Goal: Transaction & Acquisition: Purchase product/service

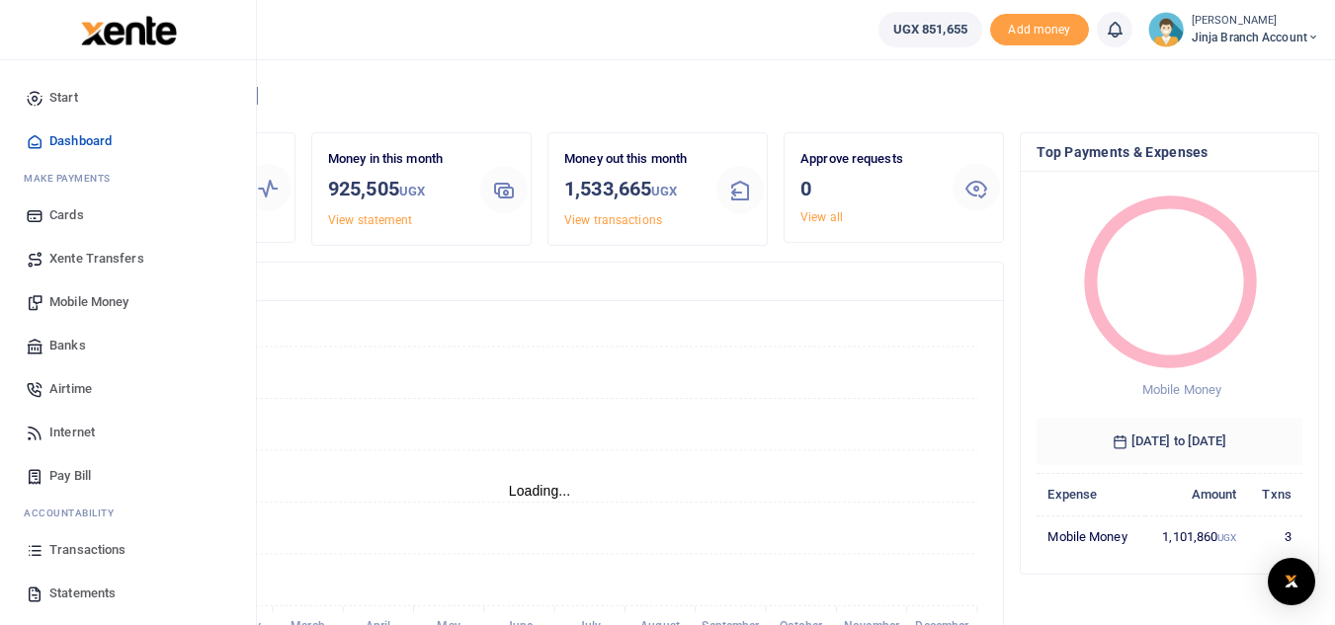
scroll to position [16, 16]
click at [78, 555] on span "Transactions" at bounding box center [87, 550] width 76 height 20
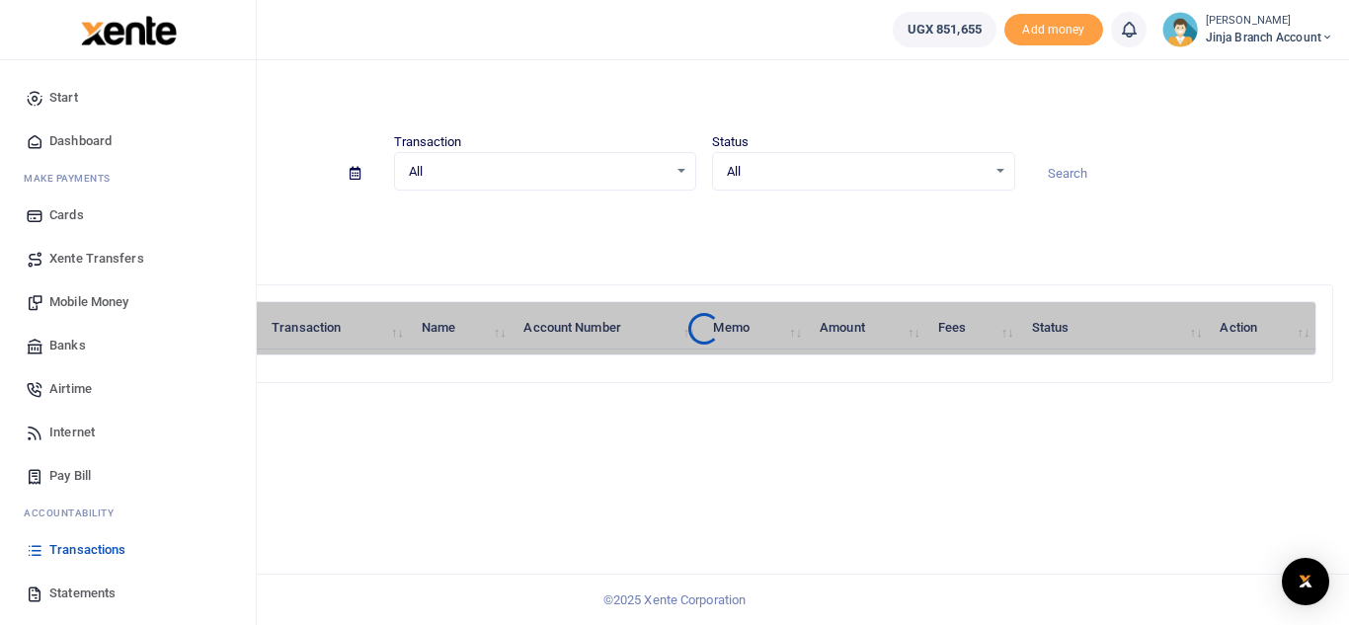
click at [64, 583] on link "Statements" at bounding box center [128, 593] width 224 height 43
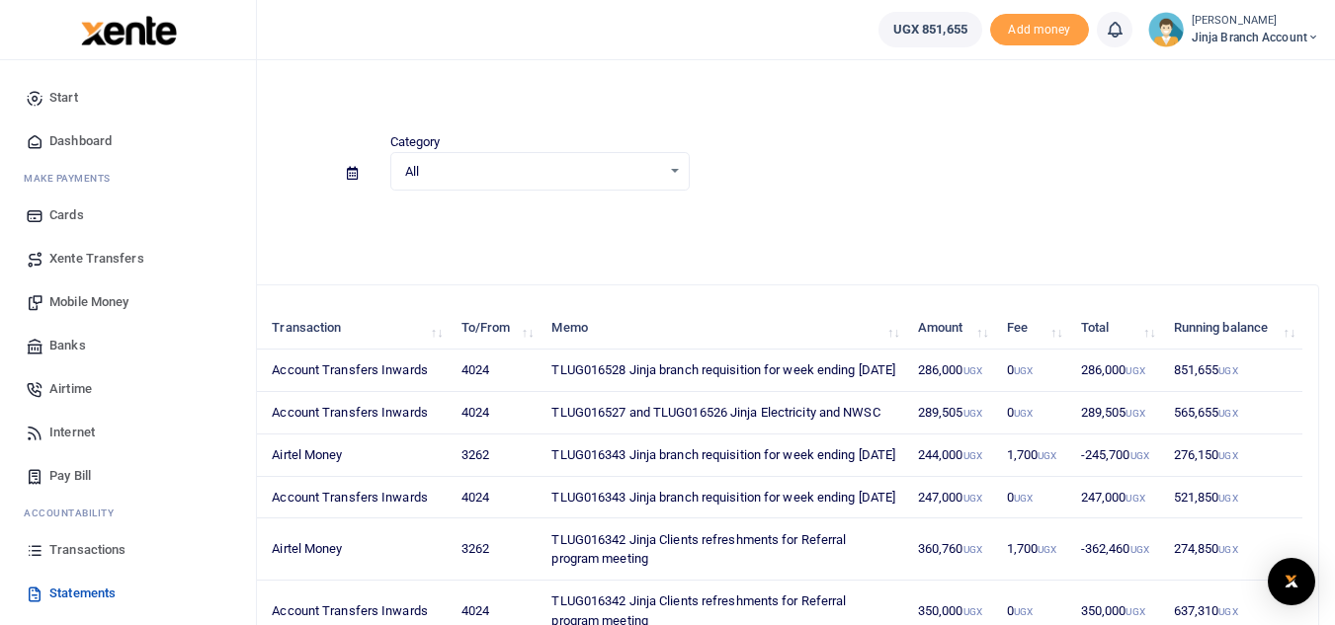
click at [48, 476] on link "Pay Bill" at bounding box center [128, 475] width 224 height 43
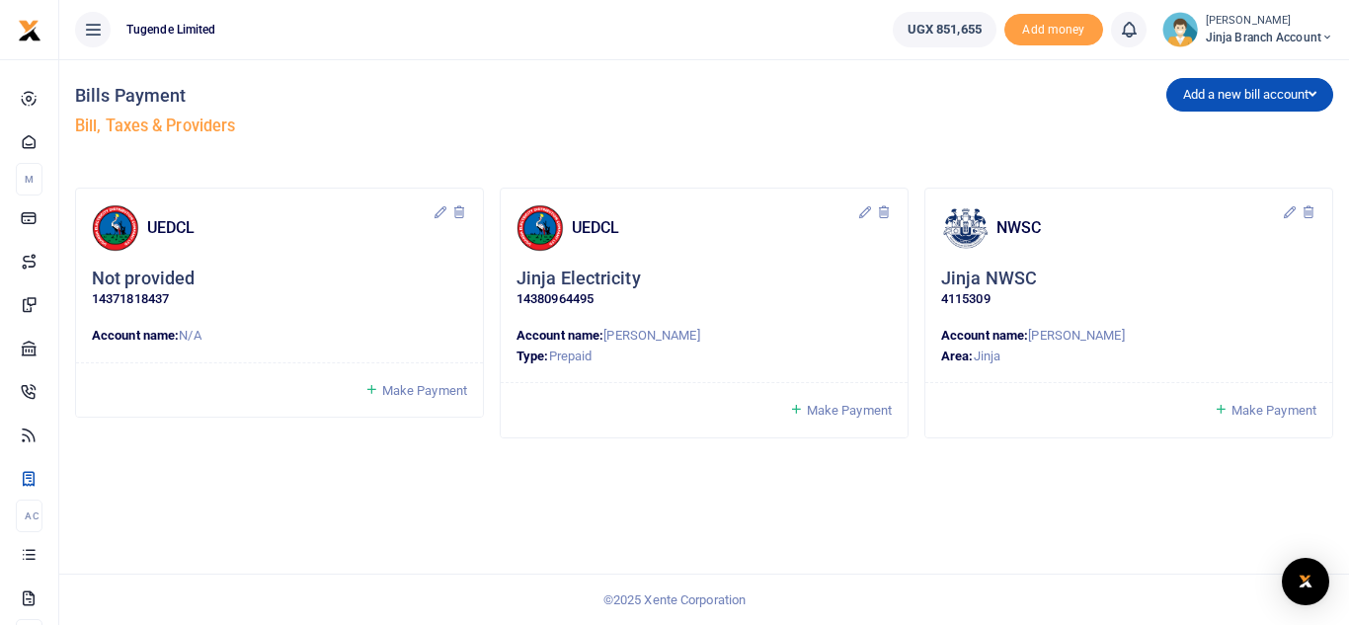
click at [1264, 407] on span "Make Payment" at bounding box center [1274, 410] width 85 height 15
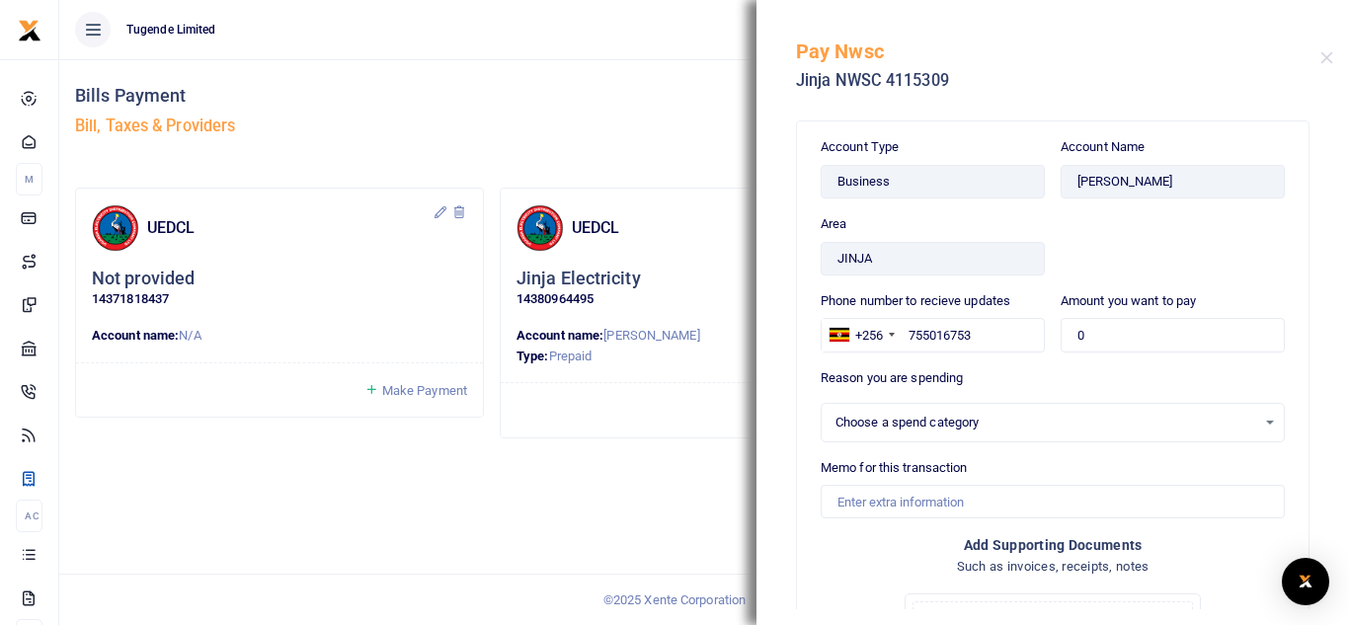
select select
click at [1101, 332] on input "0" at bounding box center [1173, 335] width 224 height 34
type input "75,505"
click at [879, 419] on div "Select an option" at bounding box center [1046, 423] width 421 height 20
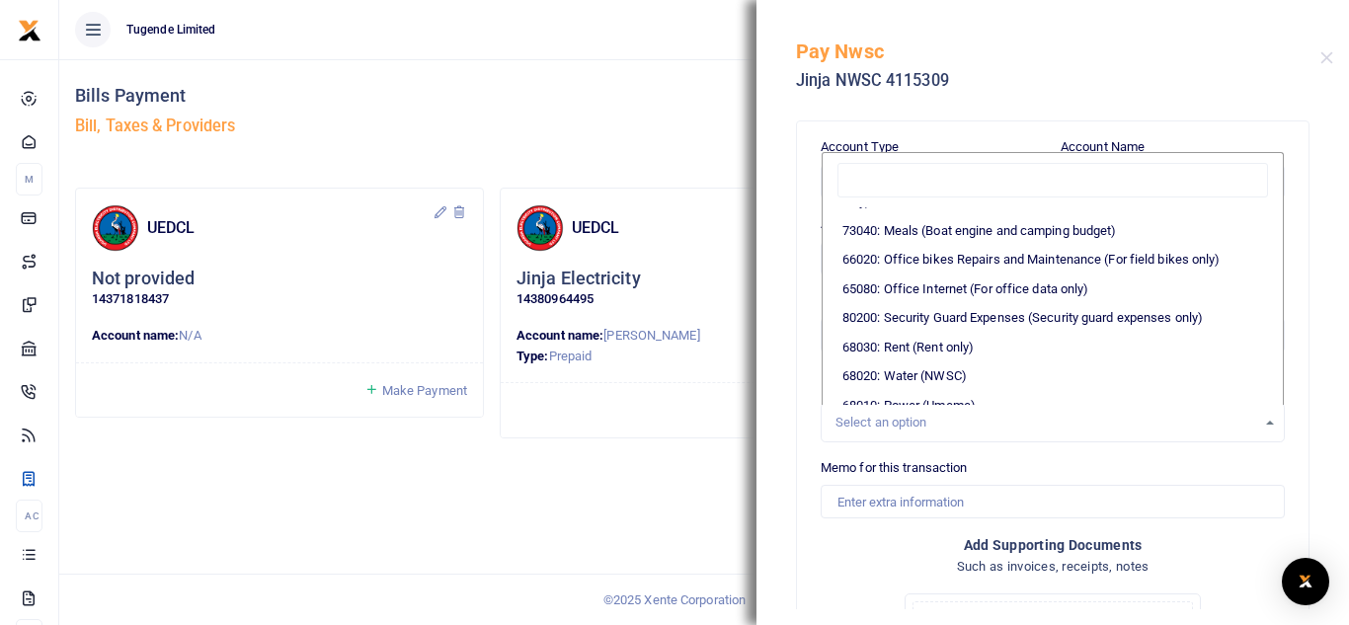
scroll to position [296, 0]
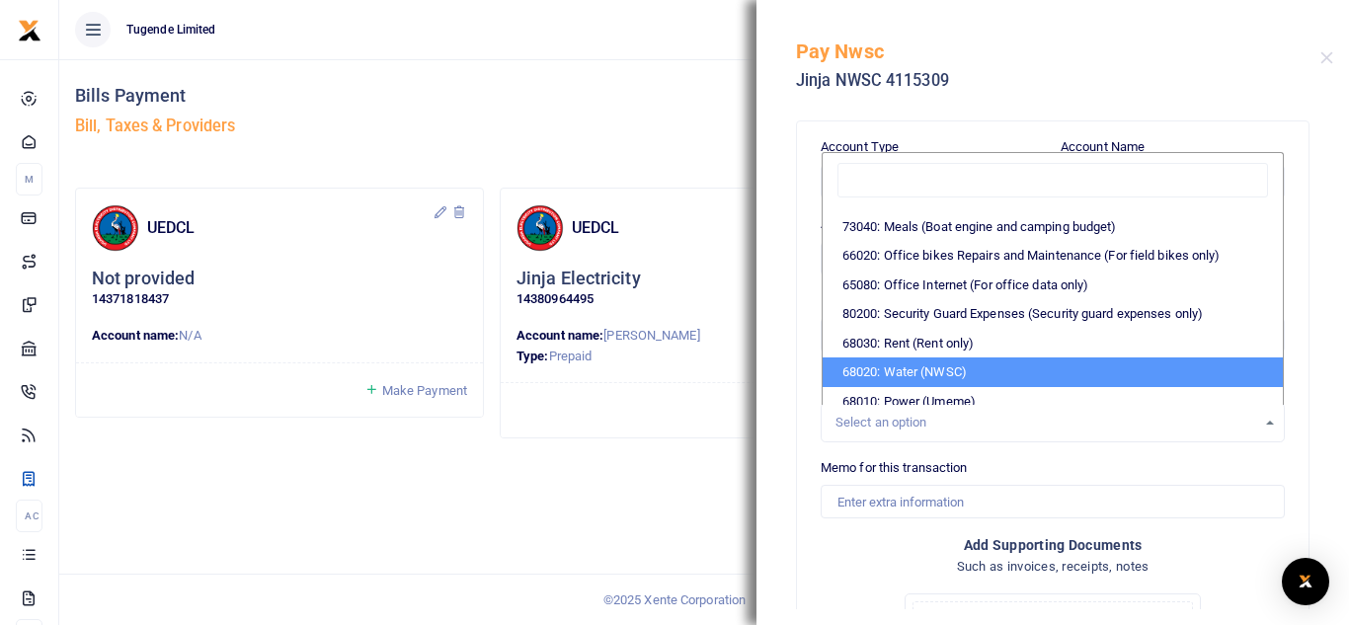
click at [939, 384] on li "68020: Water (NWSC)" at bounding box center [1053, 373] width 460 height 30
select select "38"
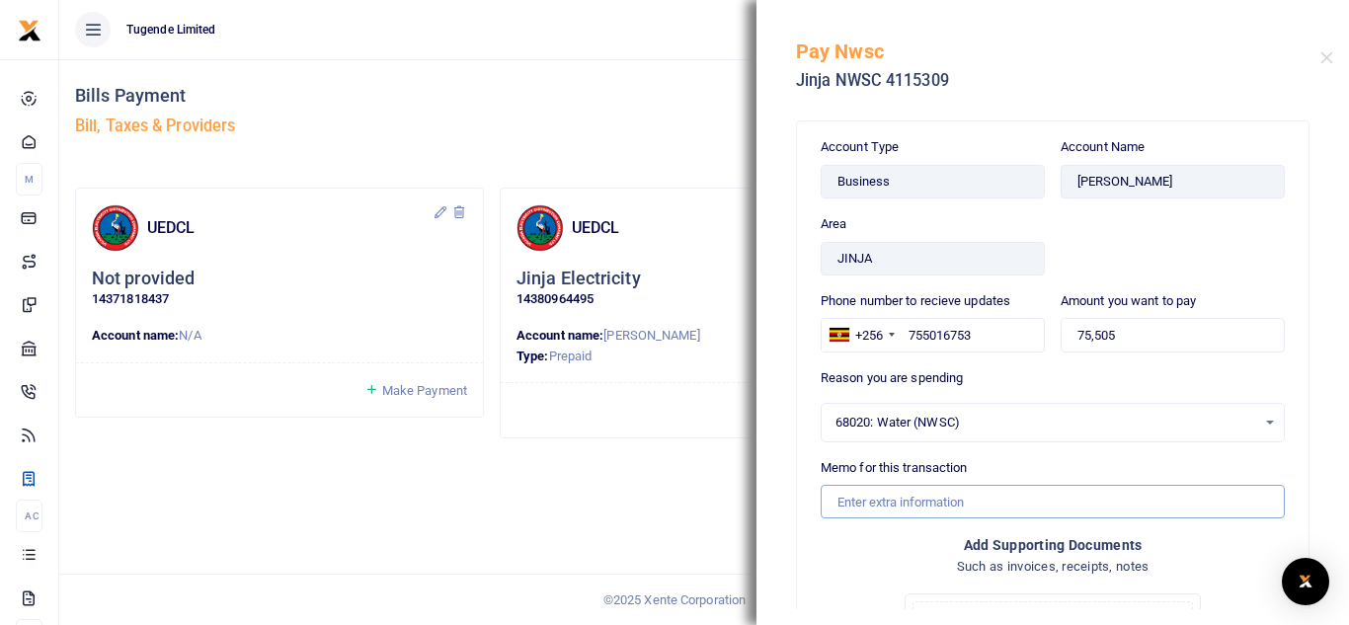
click at [901, 494] on input "Memo for this transaction" at bounding box center [1053, 502] width 464 height 34
paste input "TLUG-016526"
click at [872, 496] on input "TLUG-016526" at bounding box center [1053, 502] width 464 height 34
click at [938, 497] on input "TLUG016526" at bounding box center [1053, 502] width 464 height 34
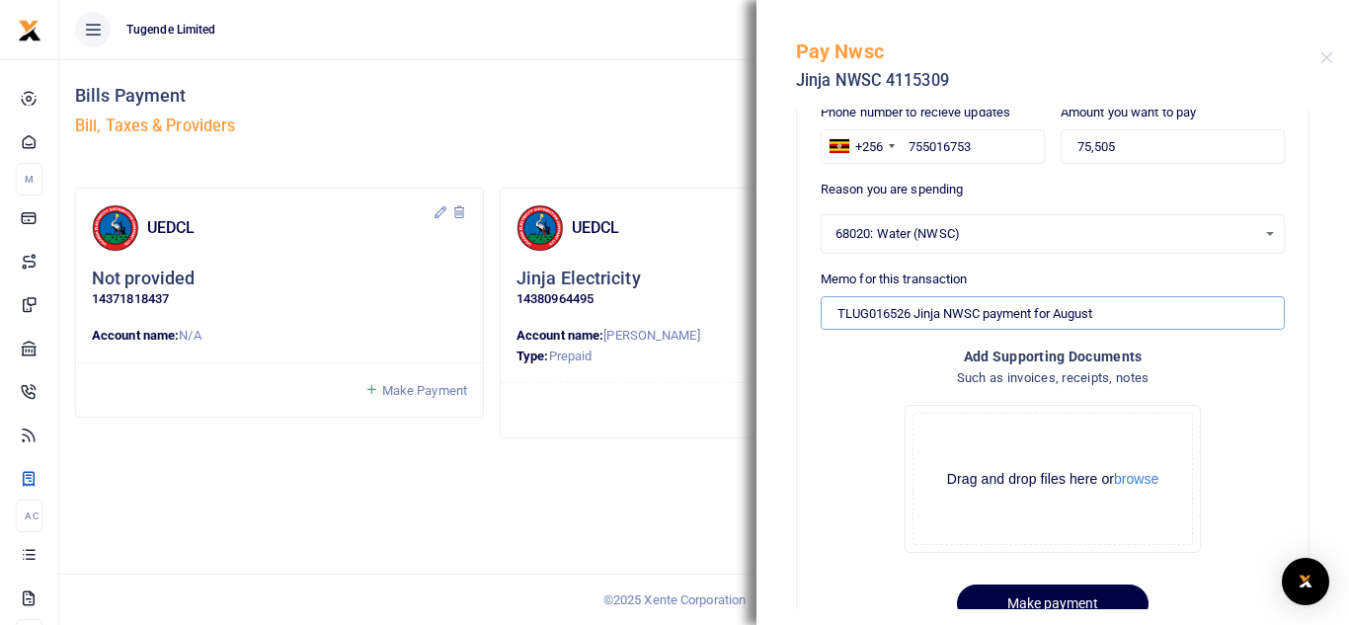
scroll to position [251, 0]
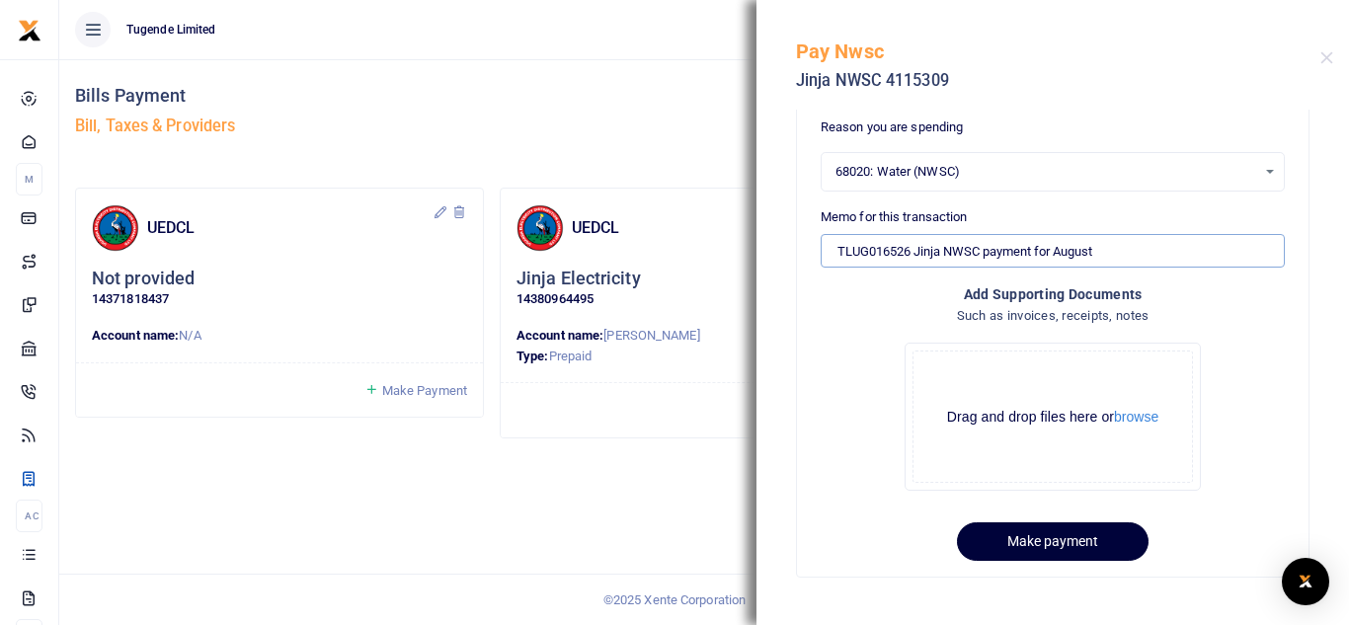
type input "TLUG016526 Jinja NWSC payment for August"
click at [1001, 546] on button "Make payment" at bounding box center [1053, 542] width 192 height 39
